Goal: Use online tool/utility: Utilize a website feature to perform a specific function

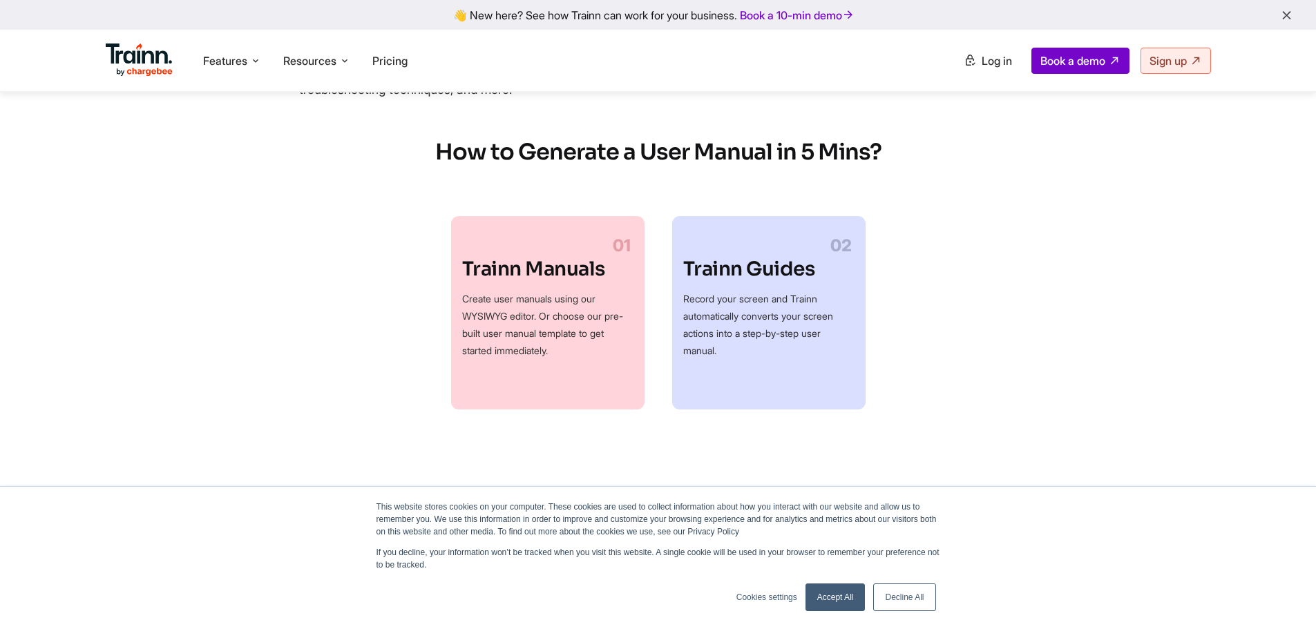
scroll to position [415, 0]
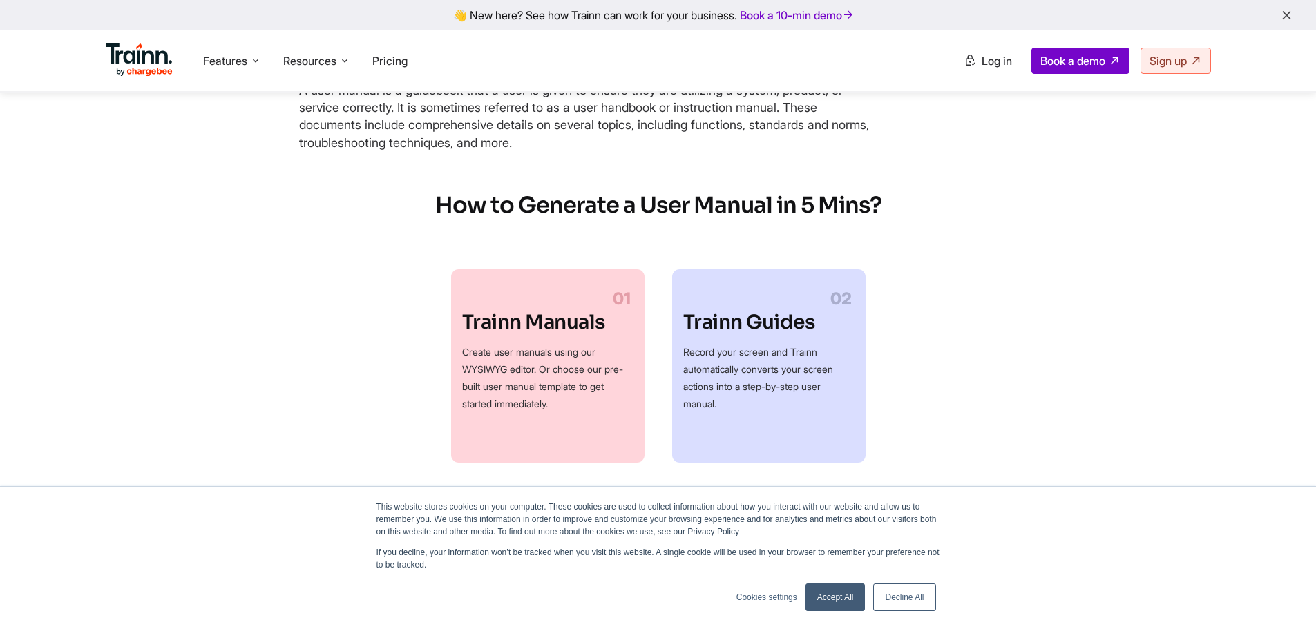
drag, startPoint x: 894, startPoint y: 160, endPoint x: 924, endPoint y: 398, distance: 240.3
click at [924, 398] on div "Trainn Manuals Create user manuals using our WYSIWYG editor. Or choose our pre-…" at bounding box center [658, 365] width 895 height 193
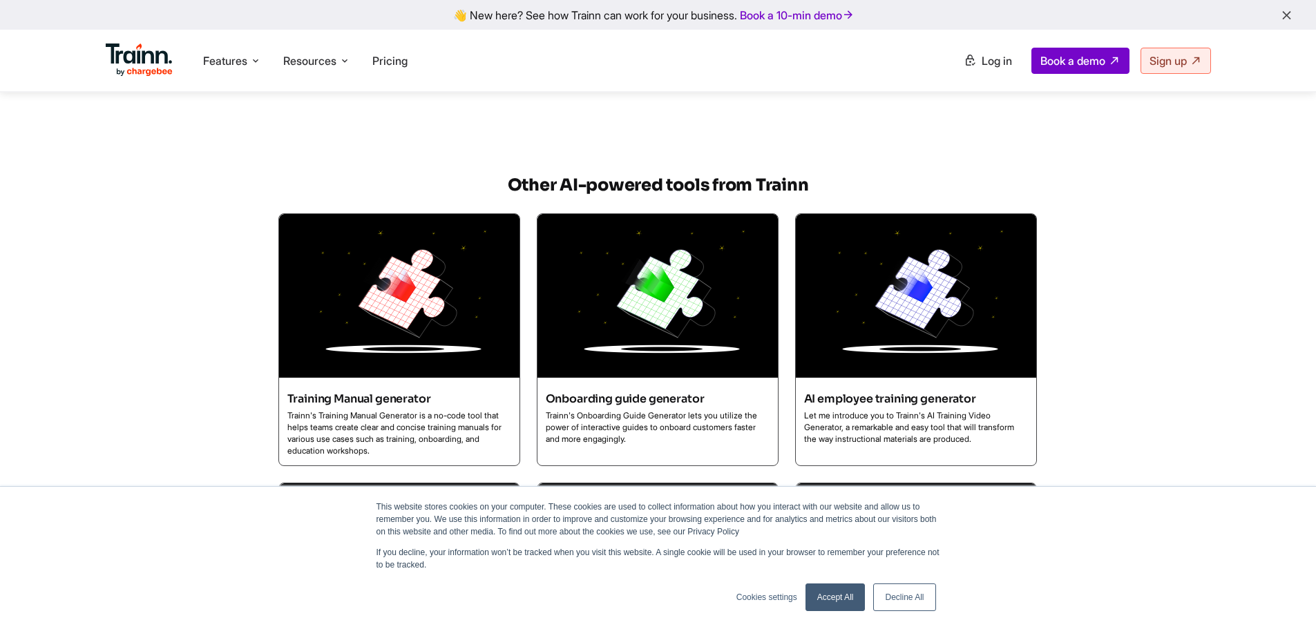
scroll to position [4255, 0]
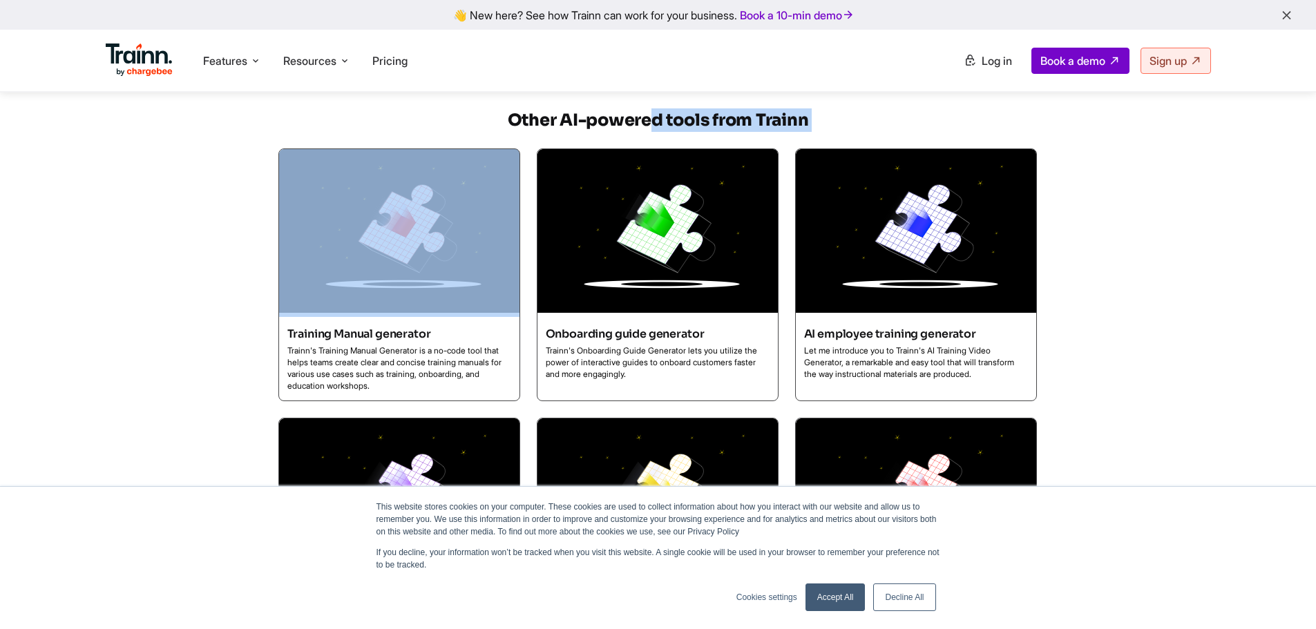
drag, startPoint x: 379, startPoint y: 142, endPoint x: 208, endPoint y: 202, distance: 180.9
drag, startPoint x: 205, startPoint y: 222, endPoint x: 292, endPoint y: 155, distance: 109.3
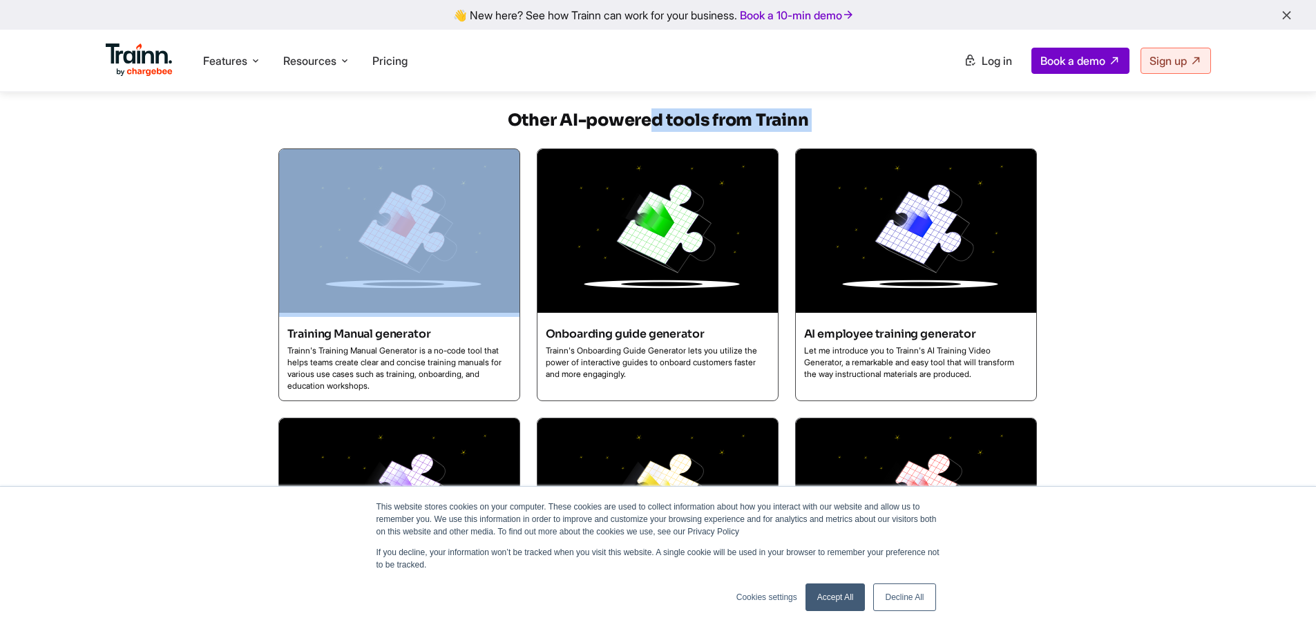
click at [292, 132] on h5 "Other AI-powered tools from Trainn" at bounding box center [658, 119] width 760 height 23
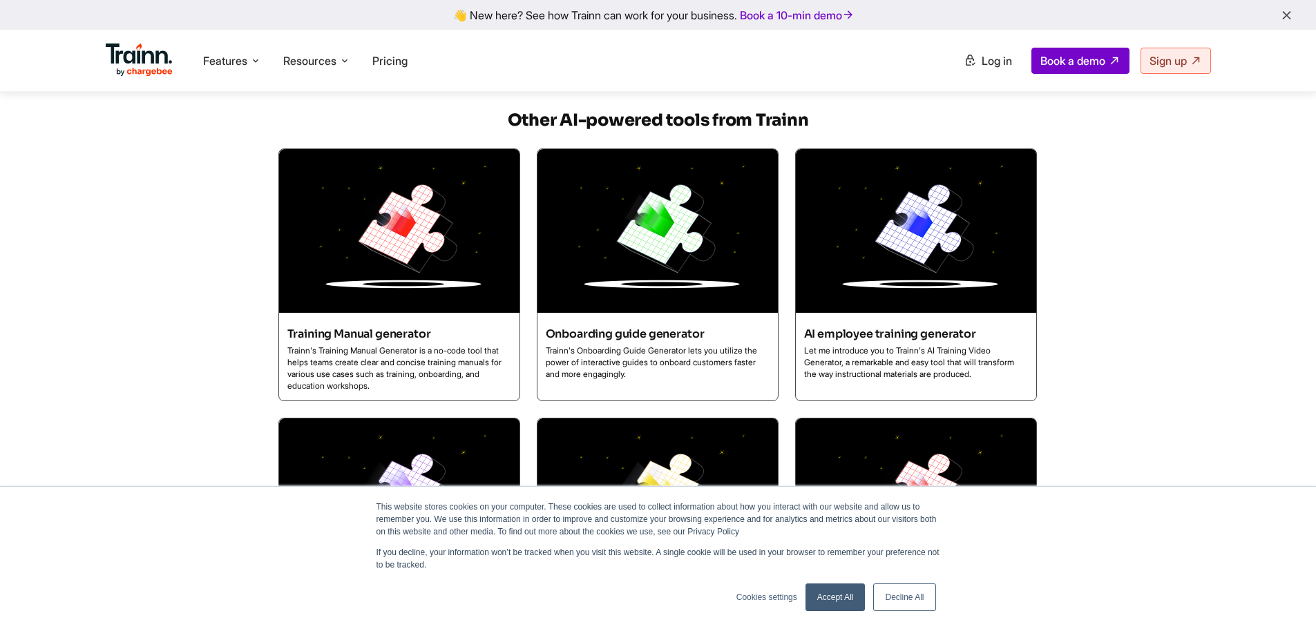
click at [302, 132] on h5 "Other AI-powered tools from Trainn" at bounding box center [658, 119] width 760 height 23
click at [307, 132] on h5 "Other AI-powered tools from Trainn" at bounding box center [658, 119] width 760 height 23
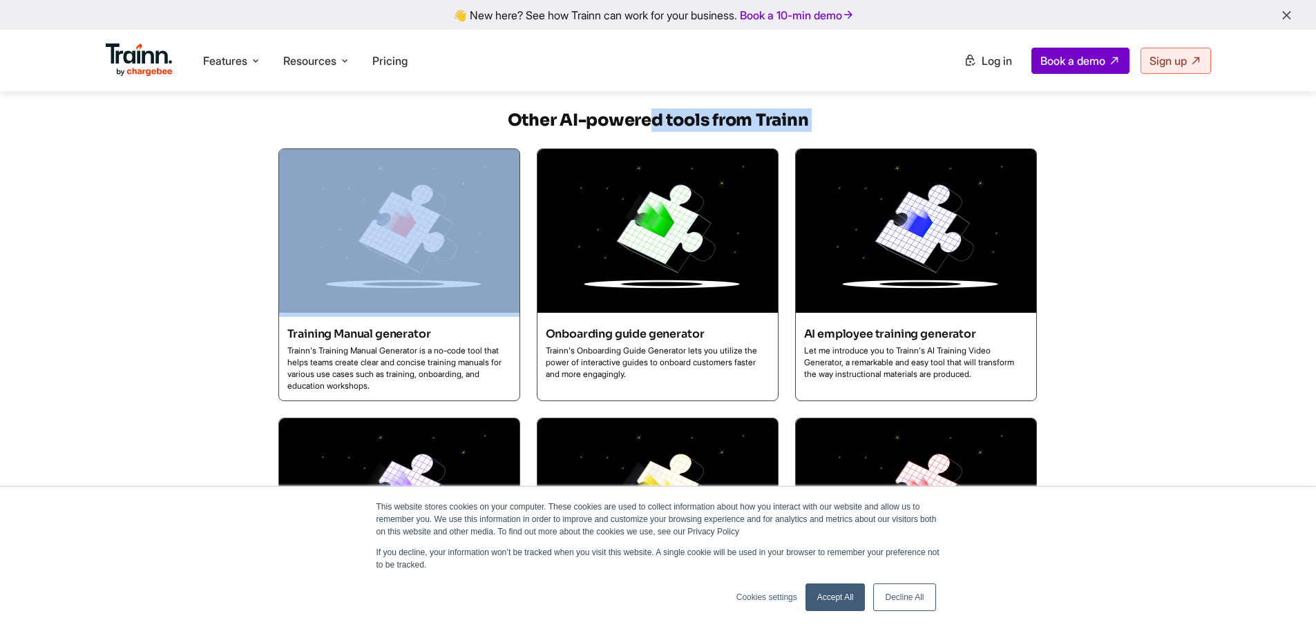
drag, startPoint x: 317, startPoint y: 133, endPoint x: 158, endPoint y: 205, distance: 174.7
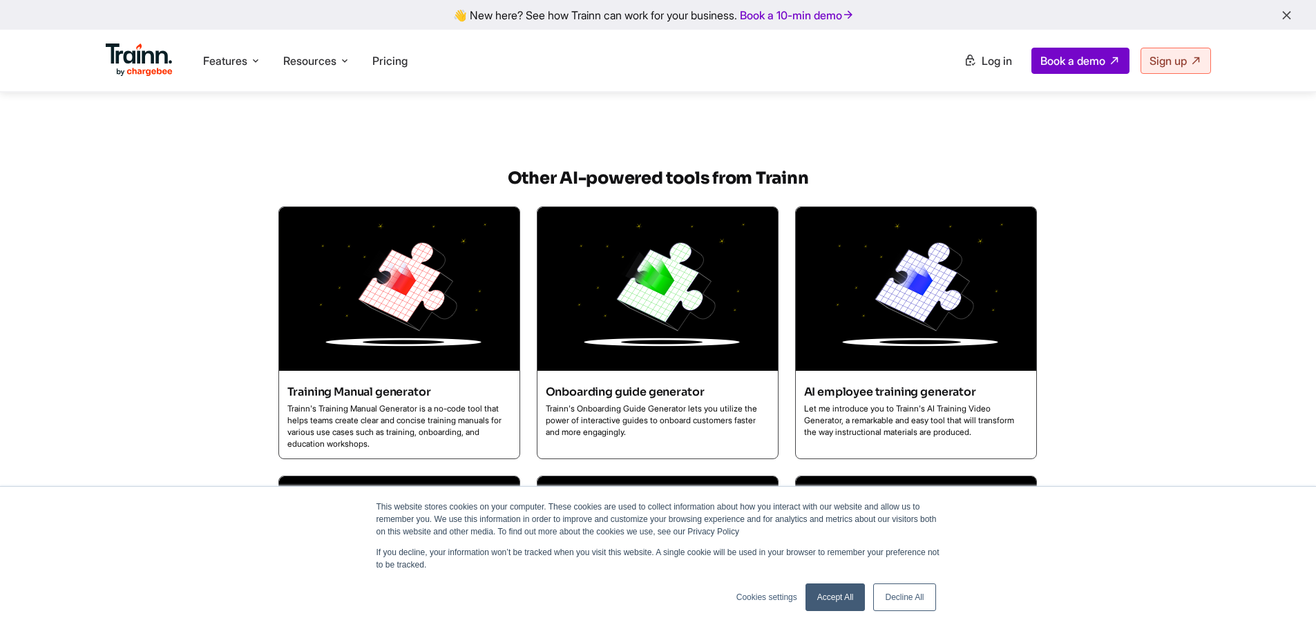
scroll to position [4313, 0]
